Goal: Find specific page/section: Find specific page/section

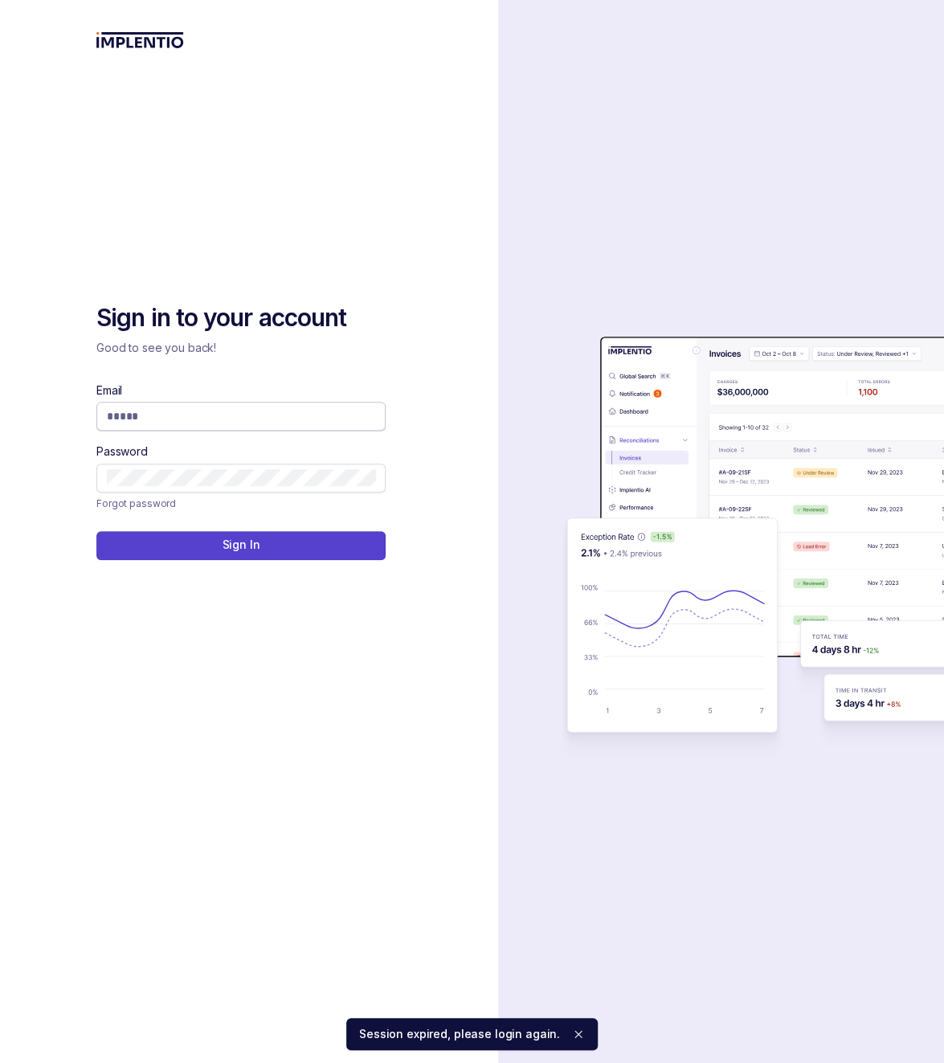
click at [272, 408] on input "Email" at bounding box center [241, 416] width 268 height 16
click at [0, 1062] on com-1password-button at bounding box center [0, 1063] width 0 height 0
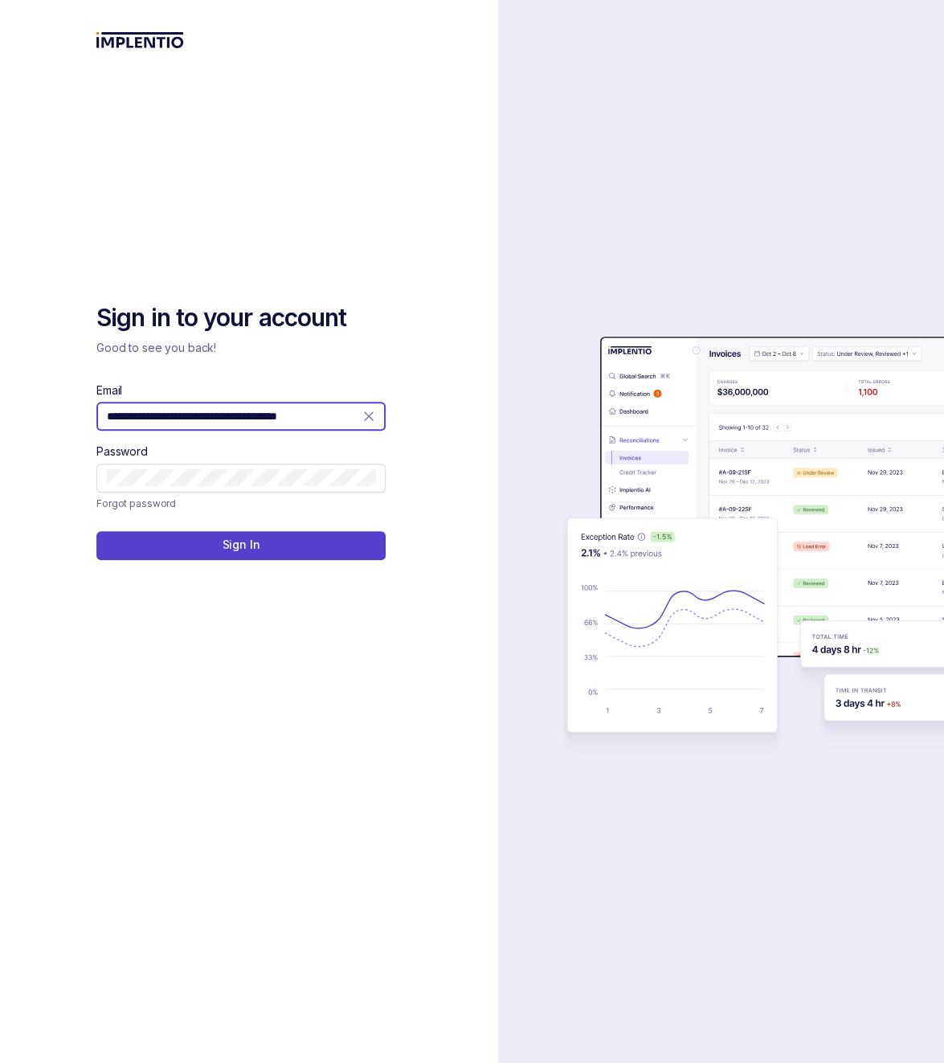
type input "**********"
